Goal: Transaction & Acquisition: Download file/media

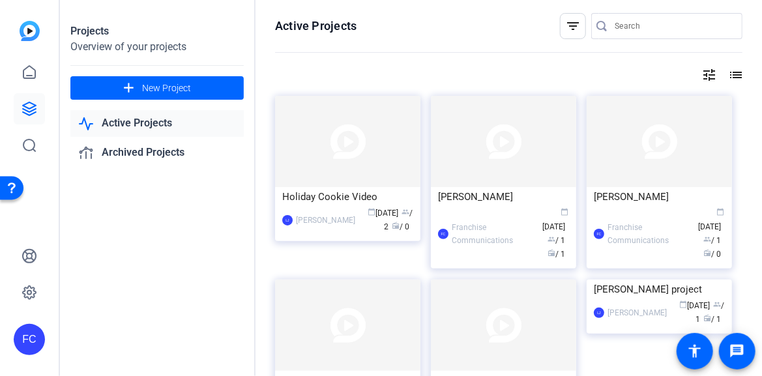
scroll to position [1385, 0]
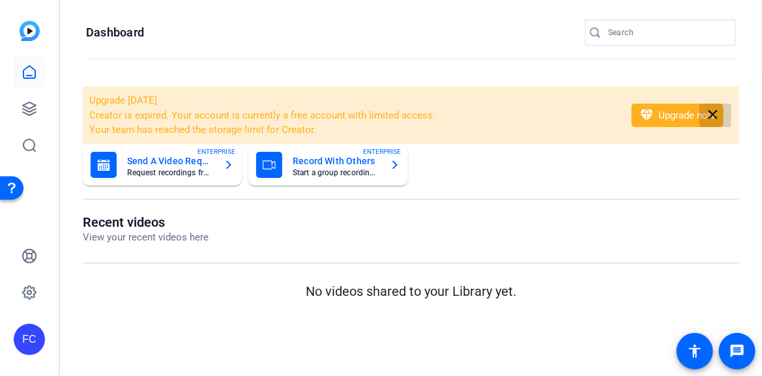
click at [711, 108] on mat-icon "close" at bounding box center [713, 115] width 16 height 16
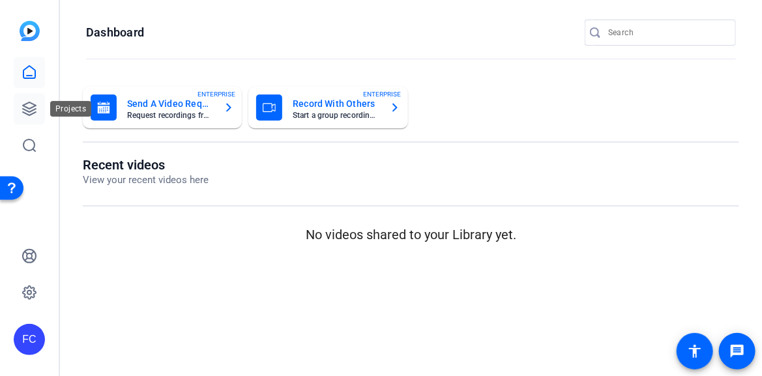
click at [22, 110] on icon at bounding box center [30, 109] width 16 height 16
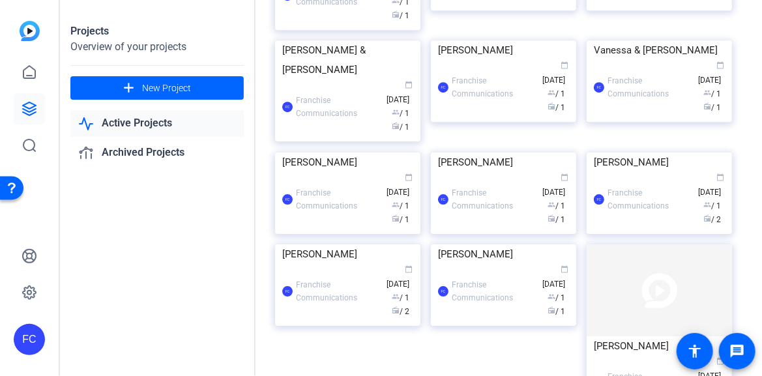
scroll to position [1385, 0]
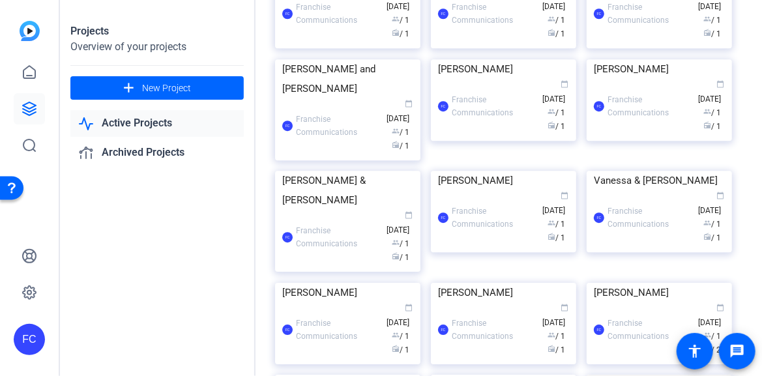
click at [528, 134] on div "Projects Overview of your projects add New Project Active Projects Archived Pro…" at bounding box center [411, 188] width 702 height 376
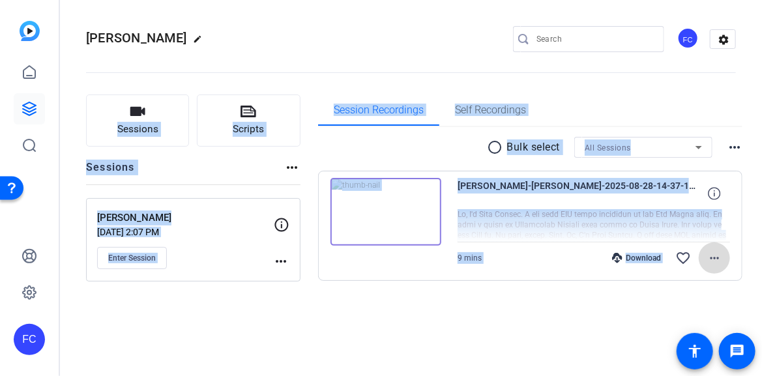
click at [714, 260] on mat-icon "more_horiz" at bounding box center [715, 258] width 16 height 16
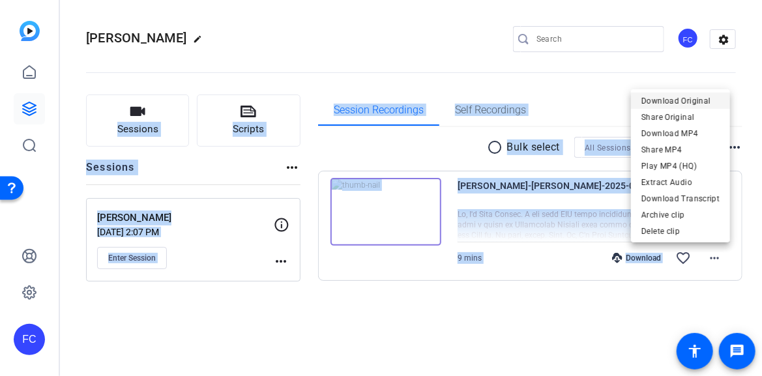
click at [687, 100] on span "Download Original" at bounding box center [681, 101] width 78 height 16
